Goal: Navigation & Orientation: Go to known website

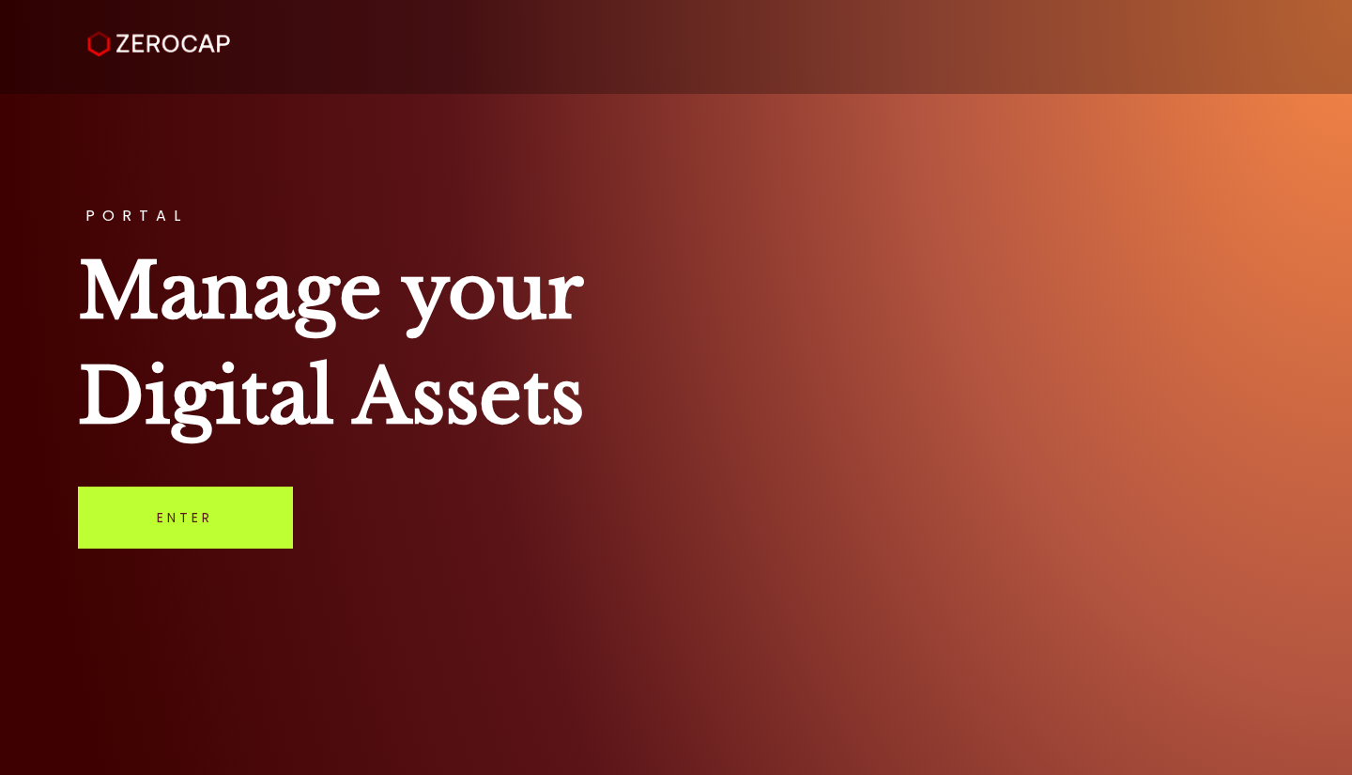
click at [216, 514] on link "Enter" at bounding box center [185, 517] width 215 height 62
